Goal: Information Seeking & Learning: Learn about a topic

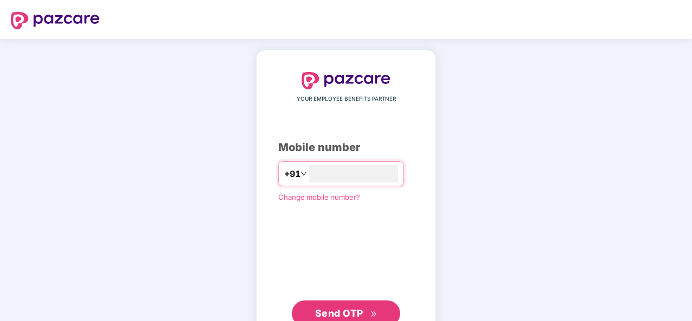
type input "**********"
click at [344, 307] on span "Send OTP" at bounding box center [339, 312] width 48 height 11
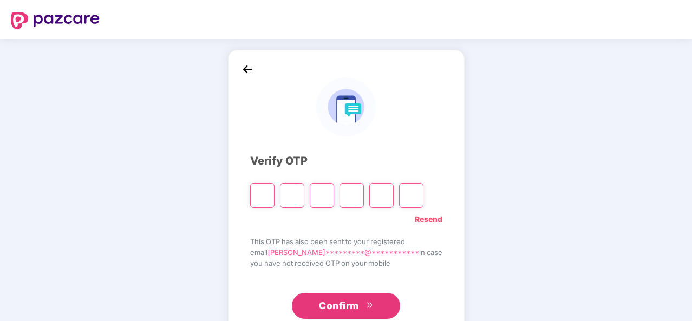
type input "*"
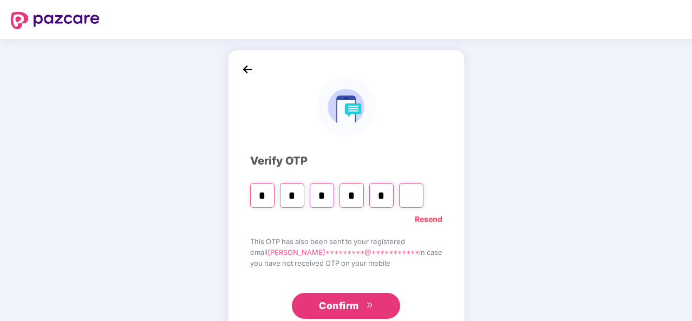
type input "*"
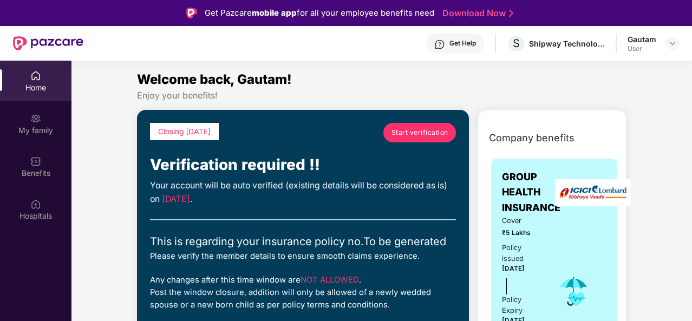
click at [416, 129] on span "Start verification" at bounding box center [419, 132] width 57 height 10
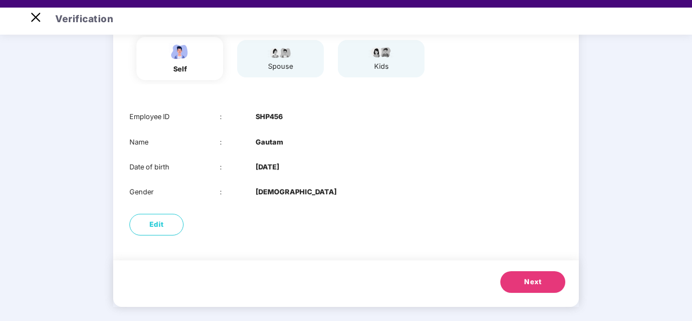
scroll to position [26, 0]
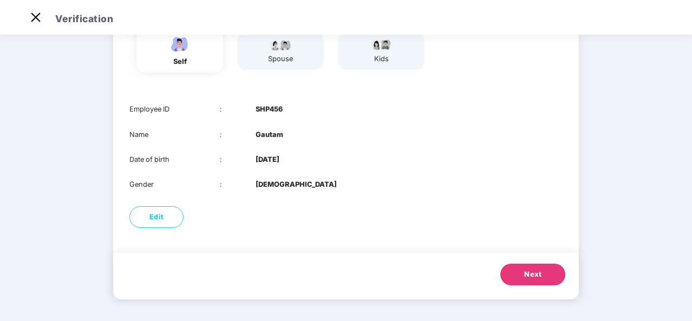
click at [525, 268] on button "Next" at bounding box center [532, 275] width 65 height 22
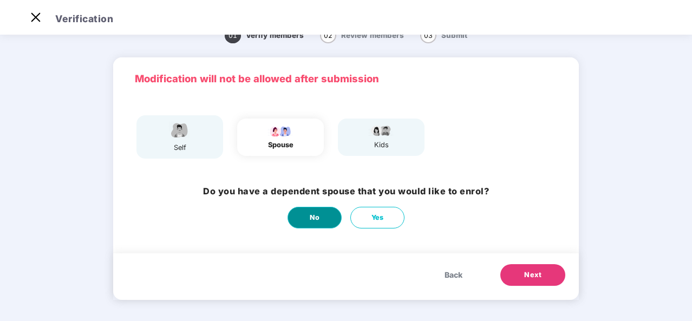
click at [303, 216] on button "No" at bounding box center [314, 218] width 54 height 22
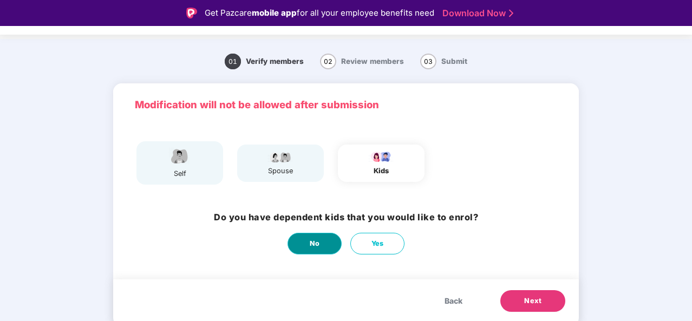
click at [313, 242] on span "No" at bounding box center [315, 243] width 10 height 11
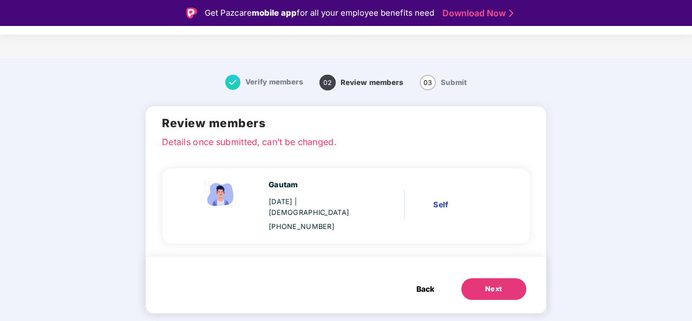
click at [488, 284] on div "Next" at bounding box center [493, 289] width 17 height 11
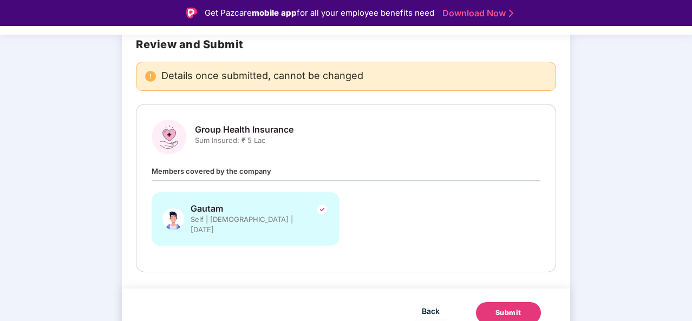
scroll to position [26, 0]
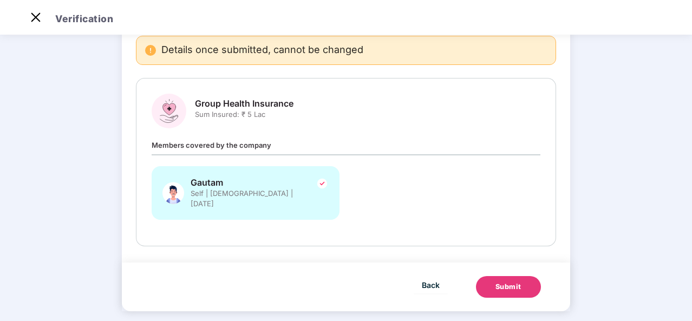
click at [495, 281] on div "Submit" at bounding box center [508, 286] width 26 height 11
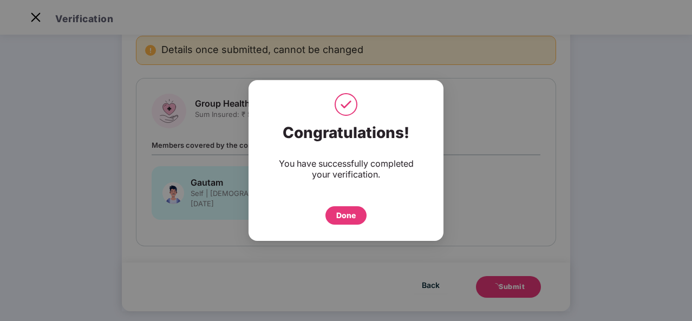
click at [347, 213] on div "Done" at bounding box center [345, 215] width 19 height 12
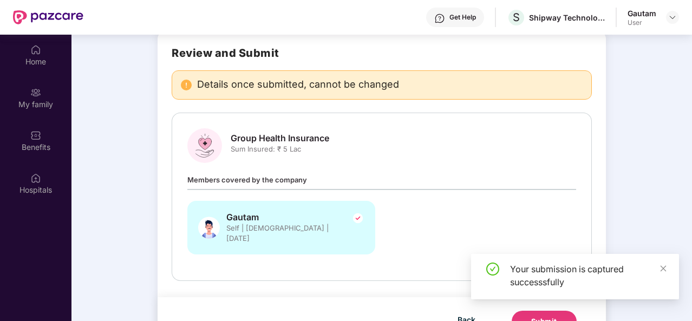
scroll to position [61, 0]
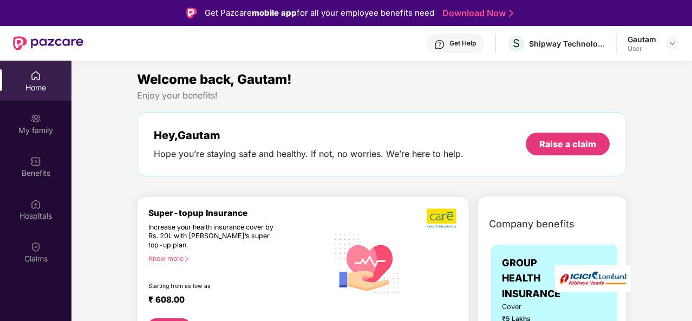
scroll to position [54, 0]
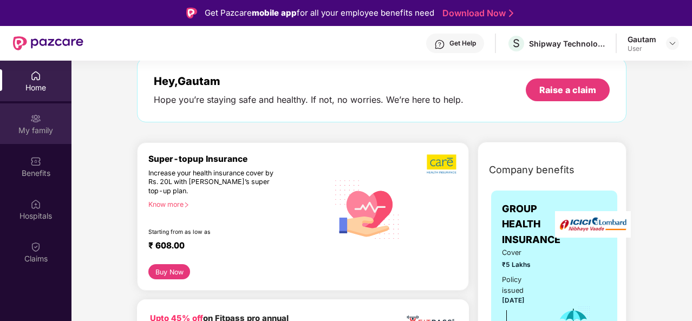
click at [46, 124] on div "My family" at bounding box center [35, 123] width 71 height 41
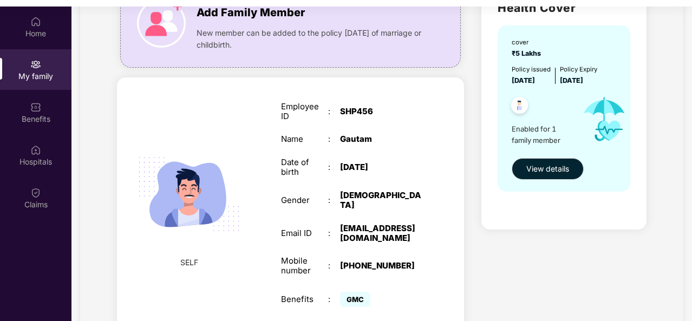
scroll to position [108, 0]
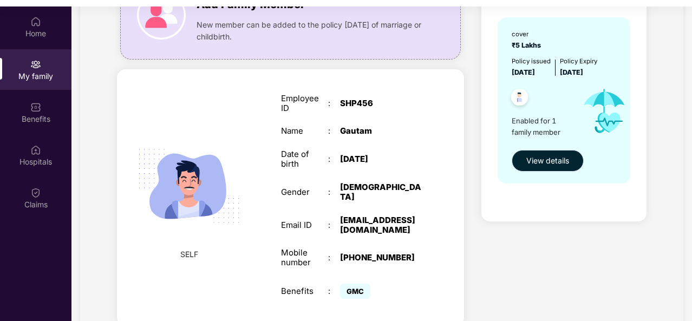
click at [539, 164] on span "View details" at bounding box center [547, 161] width 43 height 12
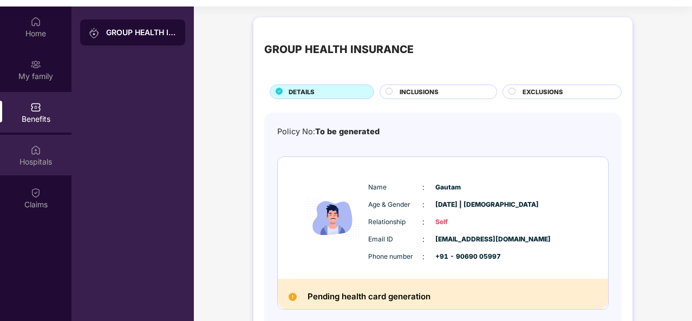
click at [48, 153] on div "Hospitals" at bounding box center [35, 155] width 71 height 41
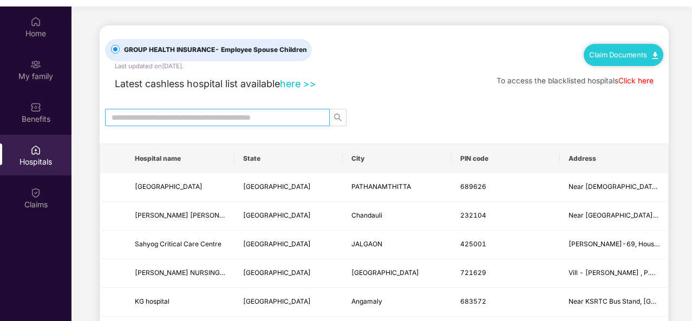
click at [200, 120] on input "text" at bounding box center [212, 117] width 203 height 12
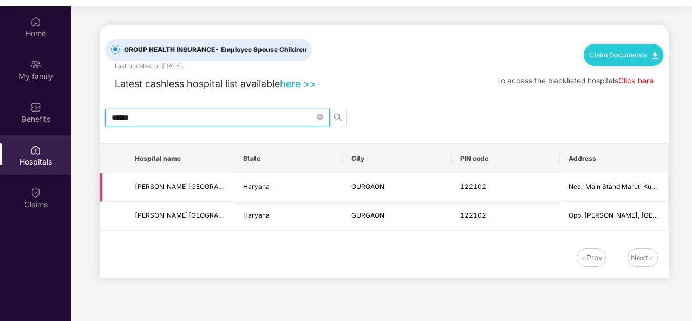
type input "******"
click at [183, 186] on span "[PERSON_NAME][GEOGRAPHIC_DATA]" at bounding box center [195, 186] width 121 height 8
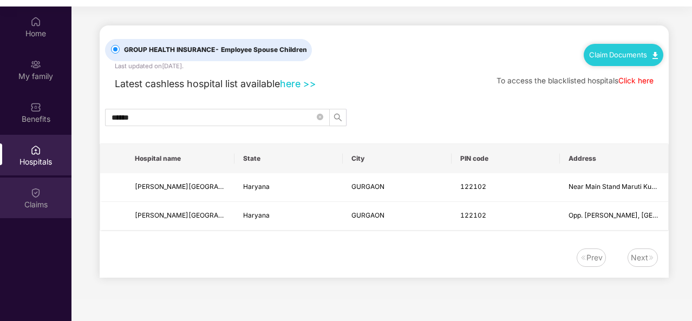
click at [37, 188] on img at bounding box center [35, 192] width 11 height 11
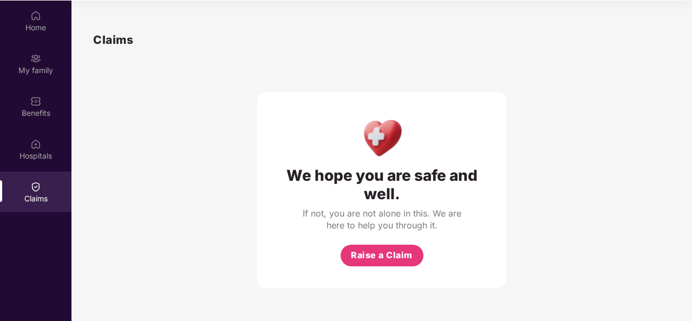
scroll to position [61, 0]
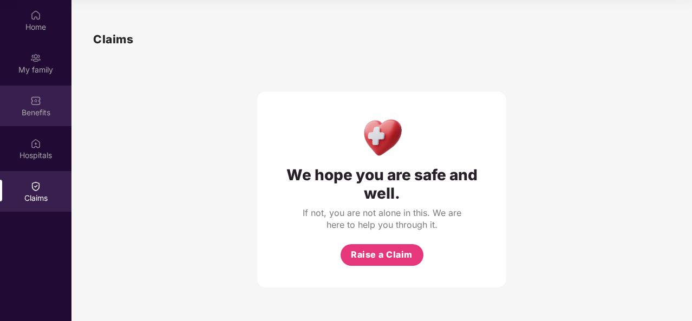
click at [27, 114] on div "Benefits" at bounding box center [35, 112] width 71 height 11
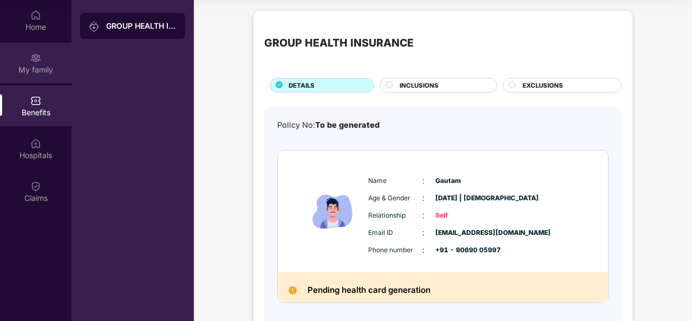
click at [44, 63] on div "My family" at bounding box center [35, 63] width 71 height 41
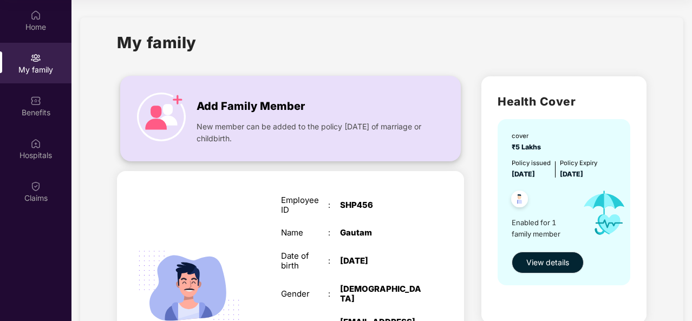
click at [160, 116] on img at bounding box center [161, 117] width 49 height 49
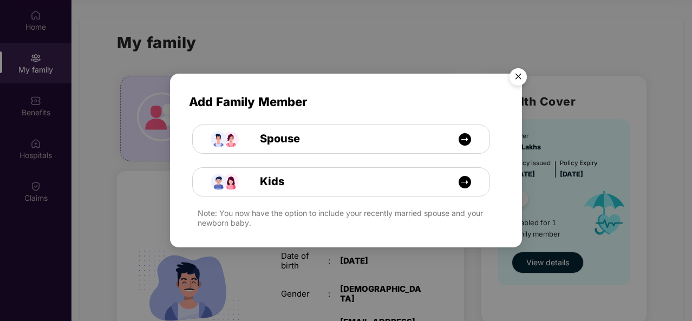
click at [515, 77] on img "Close" at bounding box center [518, 78] width 30 height 30
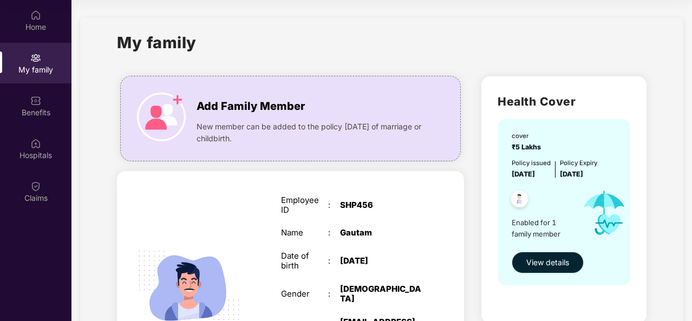
click at [551, 258] on span "View details" at bounding box center [547, 263] width 43 height 12
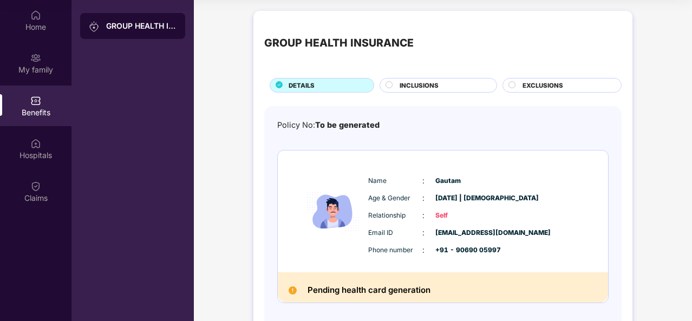
click at [418, 85] on span "INCLUSIONS" at bounding box center [418, 86] width 39 height 10
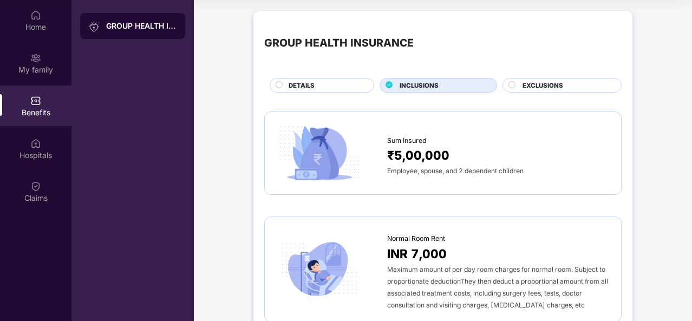
click at [529, 86] on span "EXCLUSIONS" at bounding box center [542, 86] width 41 height 10
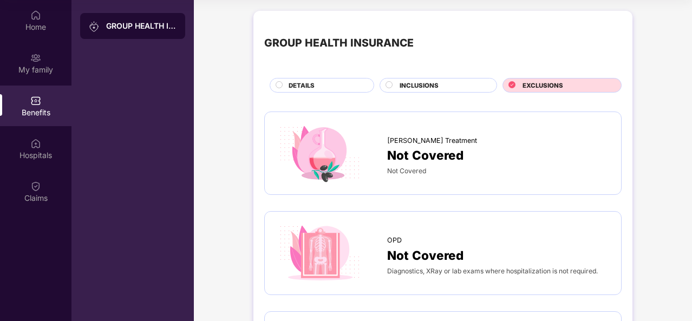
click at [310, 83] on span "DETAILS" at bounding box center [301, 86] width 26 height 10
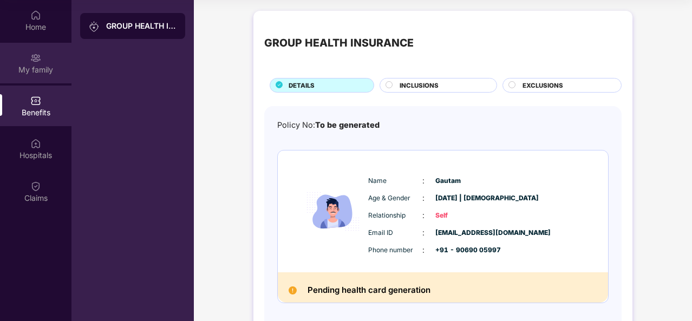
click at [51, 57] on div "My family" at bounding box center [35, 63] width 71 height 41
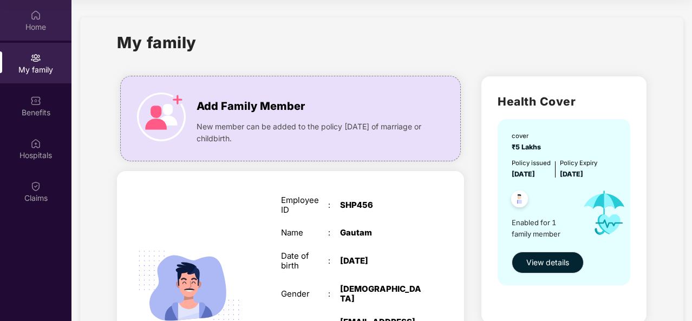
click at [45, 25] on div "Home" at bounding box center [35, 27] width 71 height 11
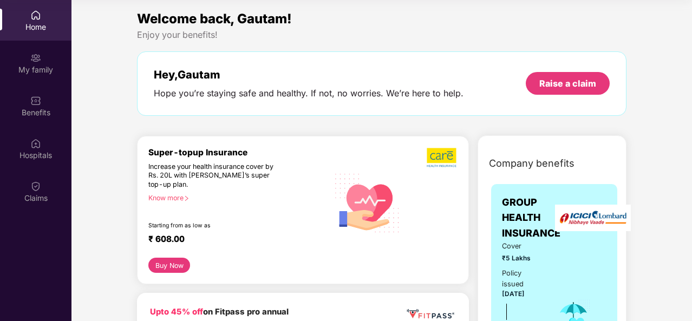
click at [0, 23] on div "Home" at bounding box center [35, 20] width 71 height 41
click at [4, 17] on div "Home" at bounding box center [35, 20] width 71 height 41
drag, startPoint x: 91, startPoint y: 117, endPoint x: 138, endPoint y: 116, distance: 46.6
drag, startPoint x: 138, startPoint y: 116, endPoint x: 101, endPoint y: 128, distance: 39.2
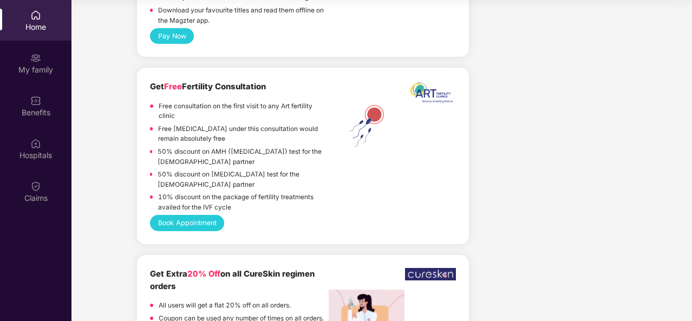
scroll to position [920, 0]
